Goal: Task Accomplishment & Management: Use online tool/utility

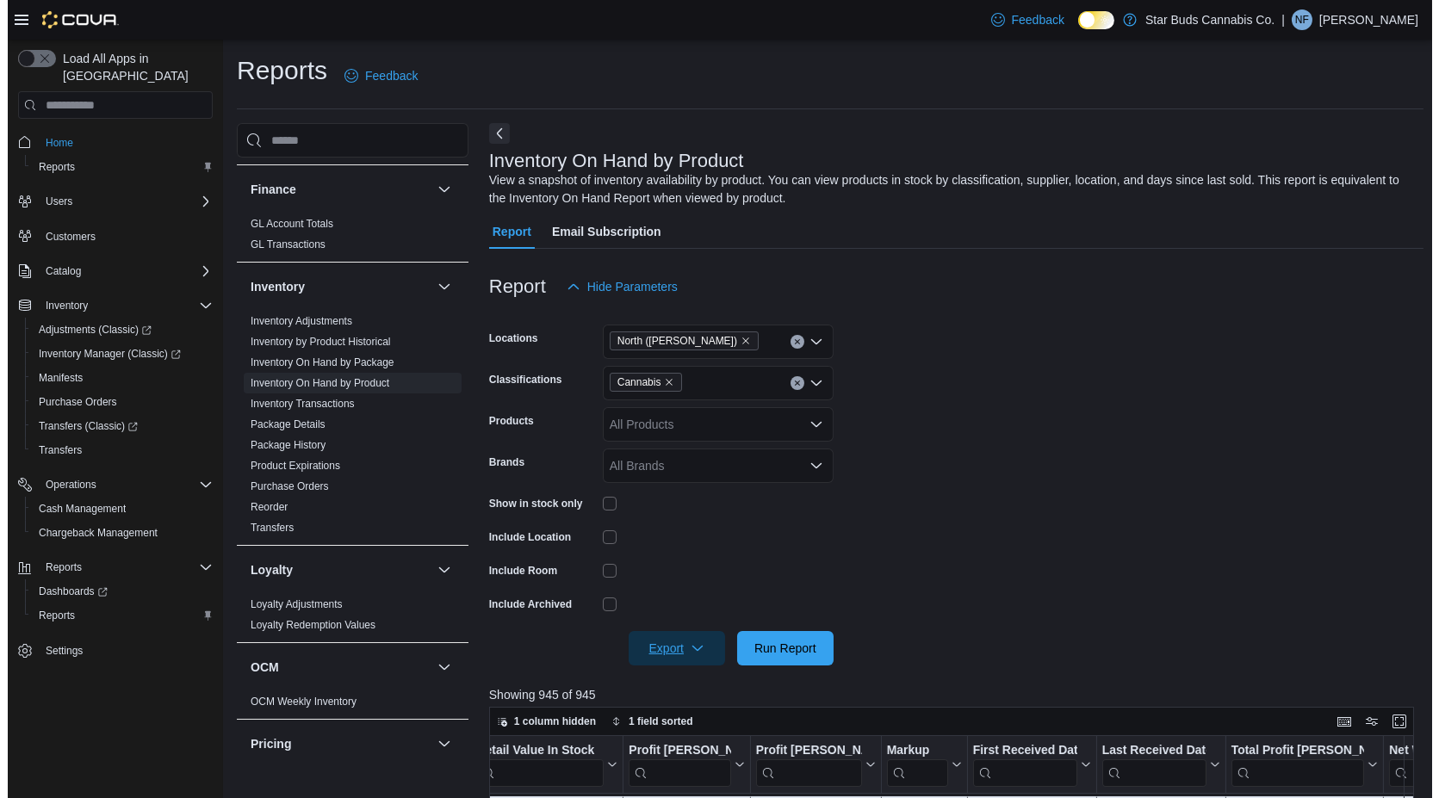
scroll to position [497, 0]
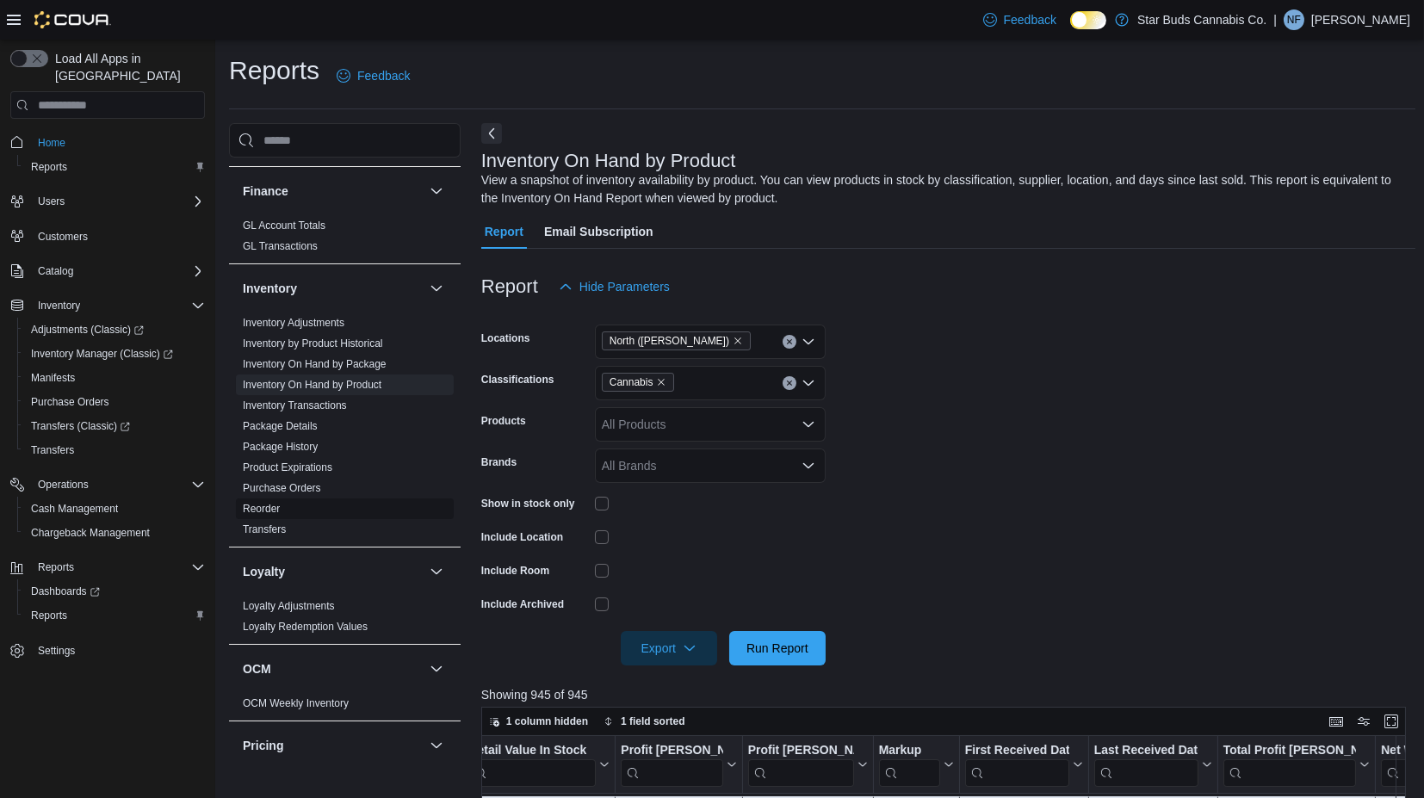
click at [261, 503] on link "Reorder" at bounding box center [261, 509] width 37 height 12
